Goal: Information Seeking & Learning: Learn about a topic

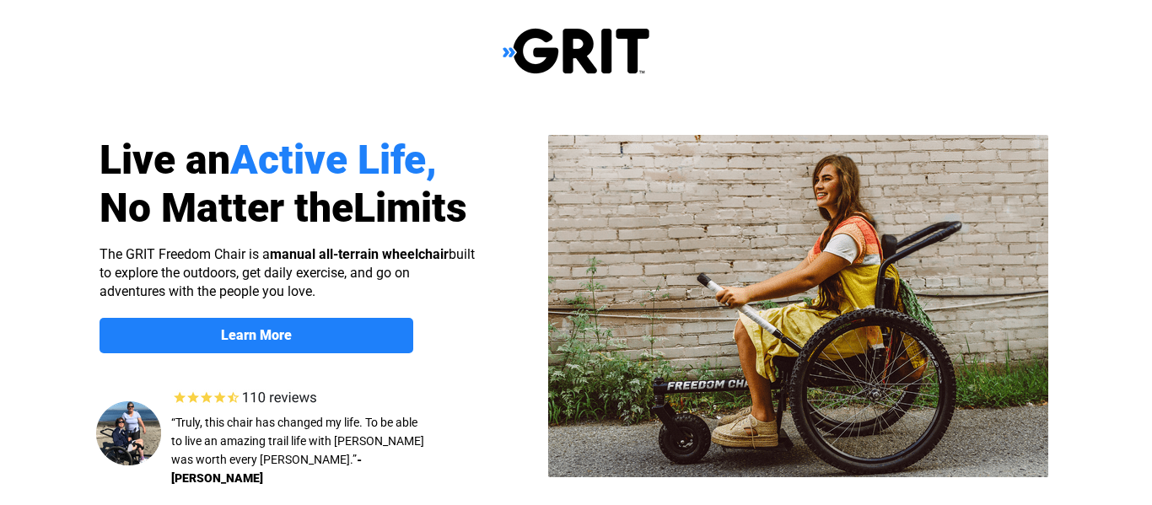
select select "US"
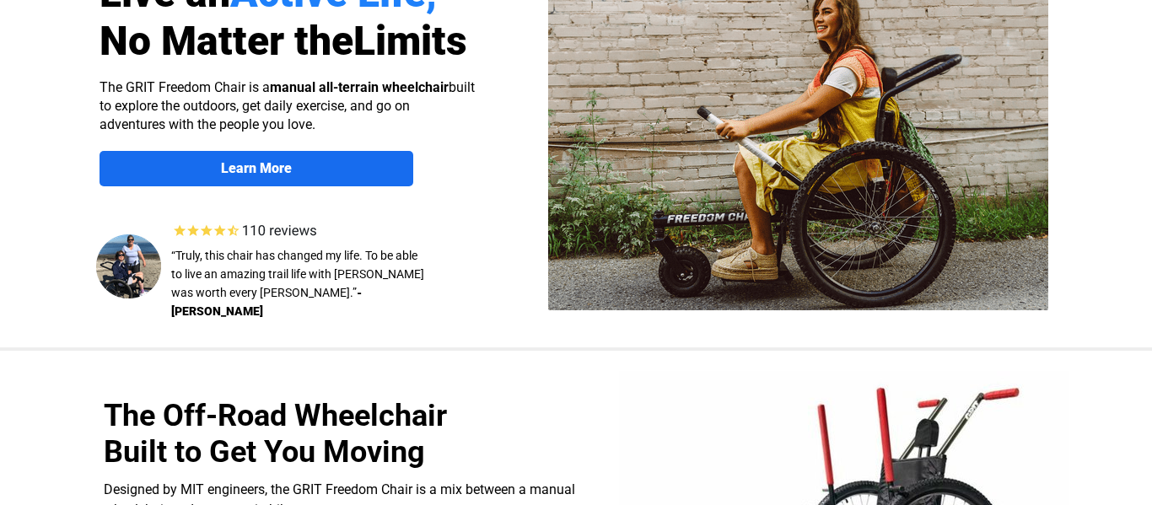
scroll to position [168, 0]
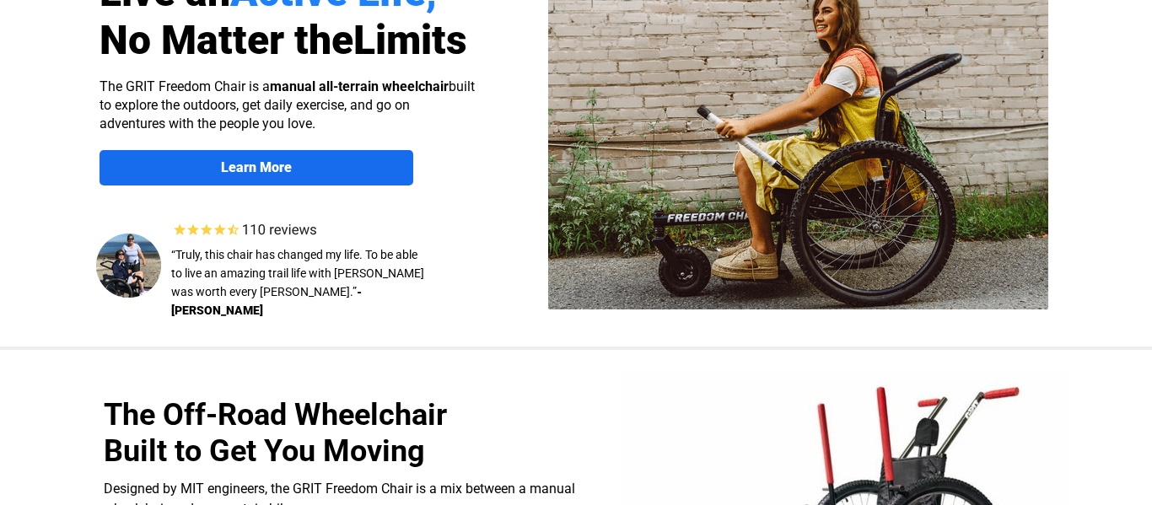
click at [240, 172] on strong "Learn More" at bounding box center [256, 167] width 71 height 16
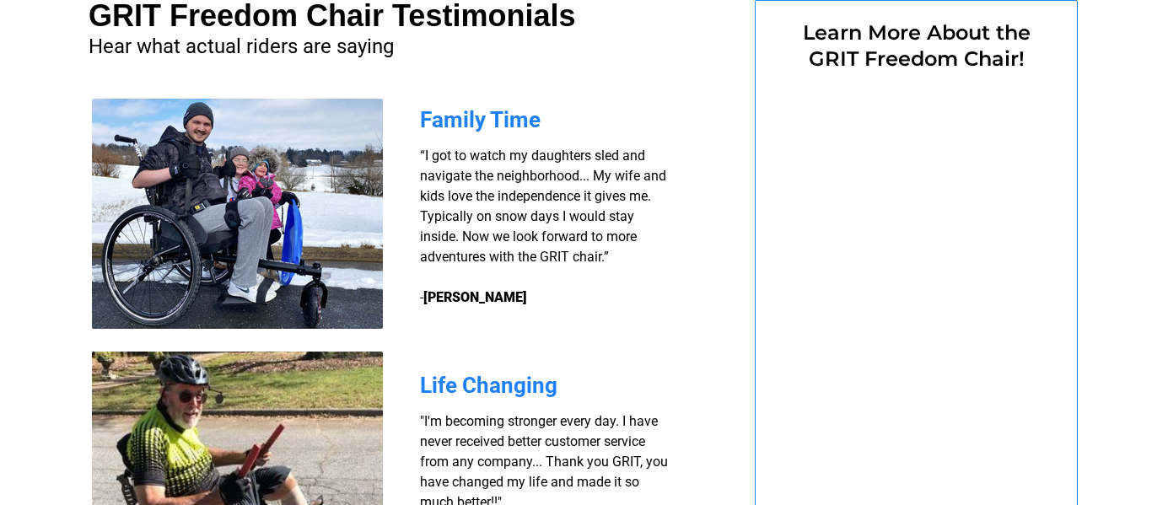
select select "US"
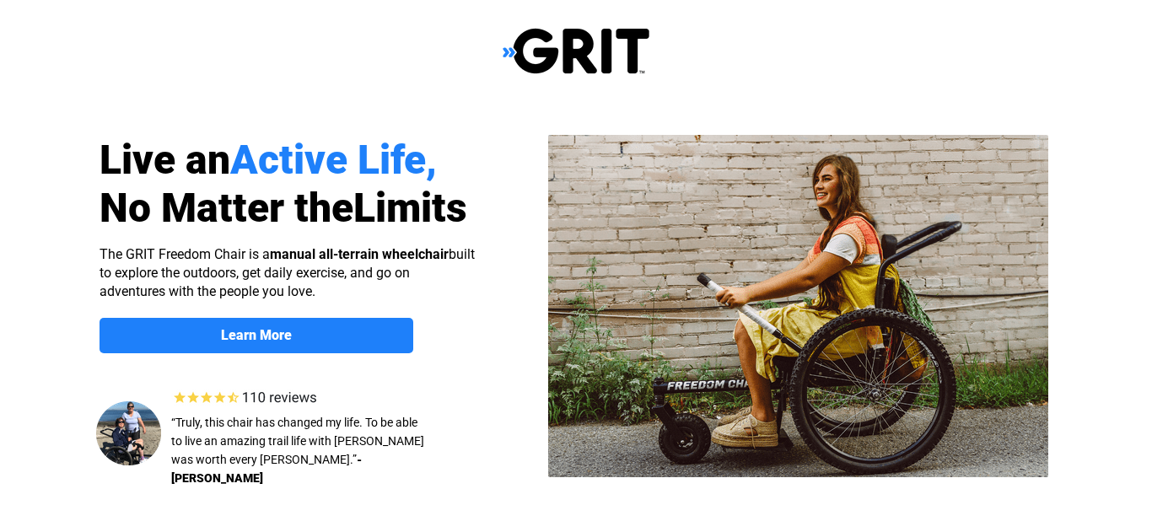
scroll to position [168, 0]
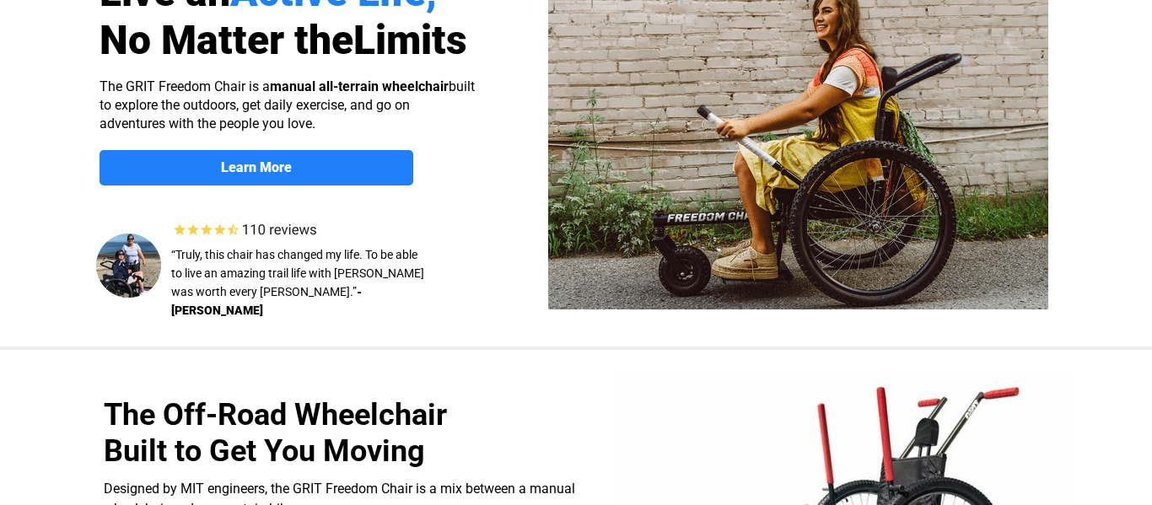
select select "US"
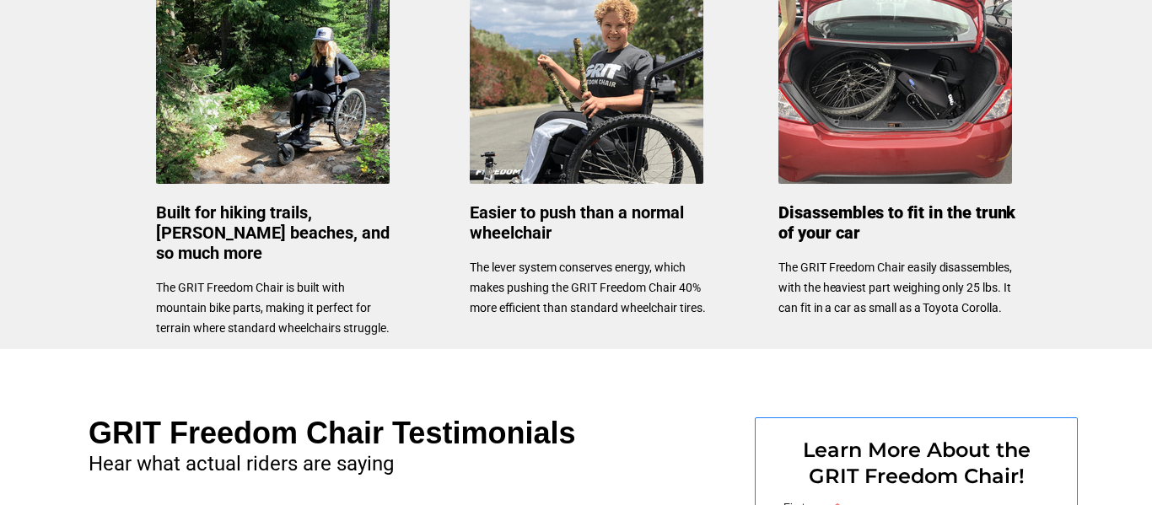
scroll to position [0, 0]
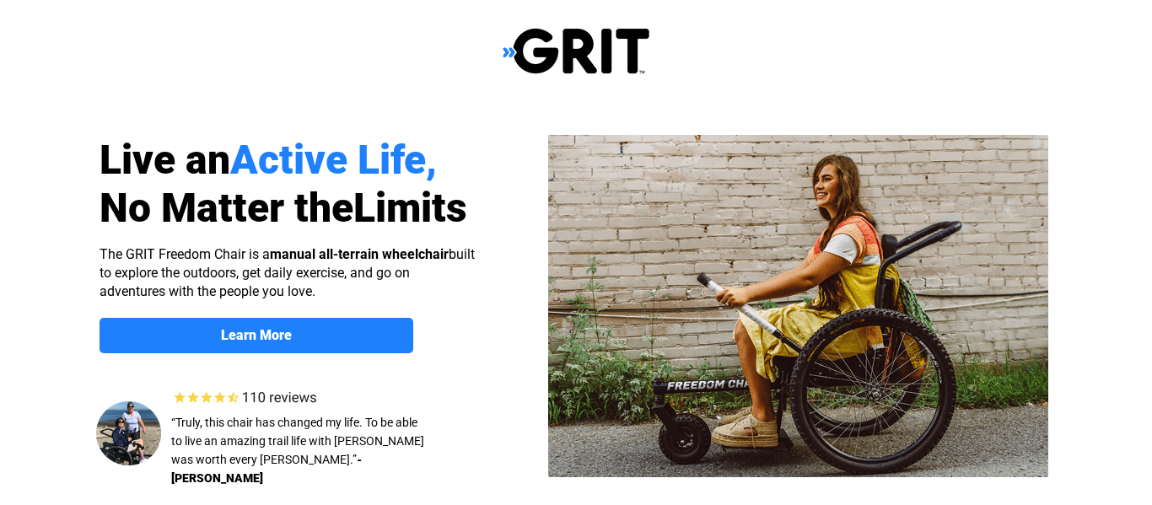
select select "US"
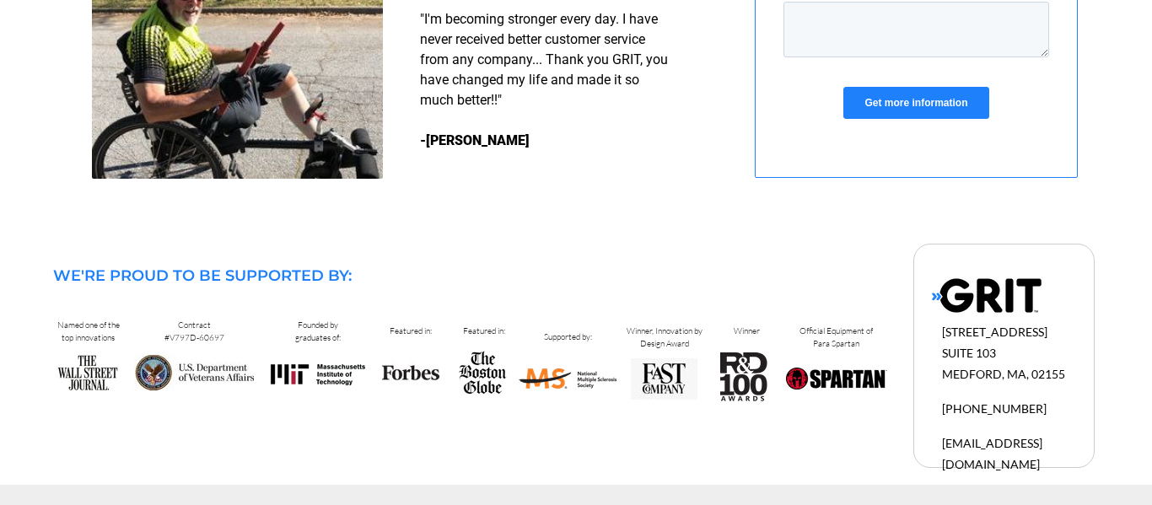
scroll to position [798, 0]
